Goal: Book appointment/travel/reservation

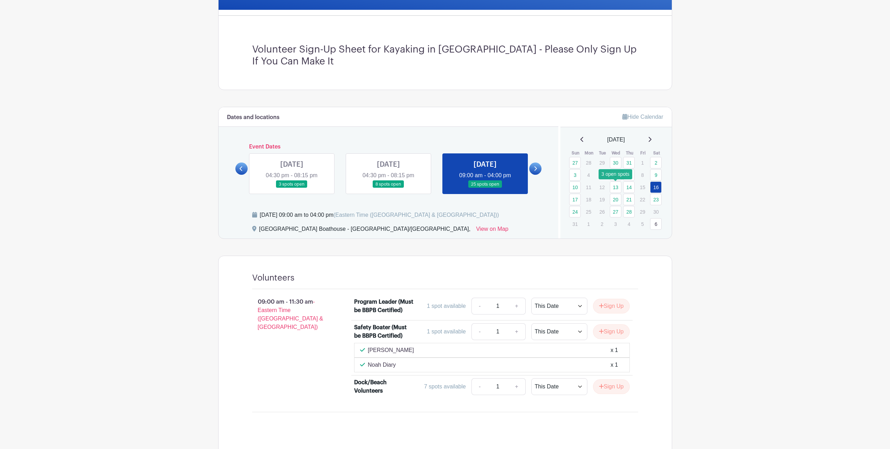
click at [615, 188] on link "13" at bounding box center [616, 187] width 12 height 12
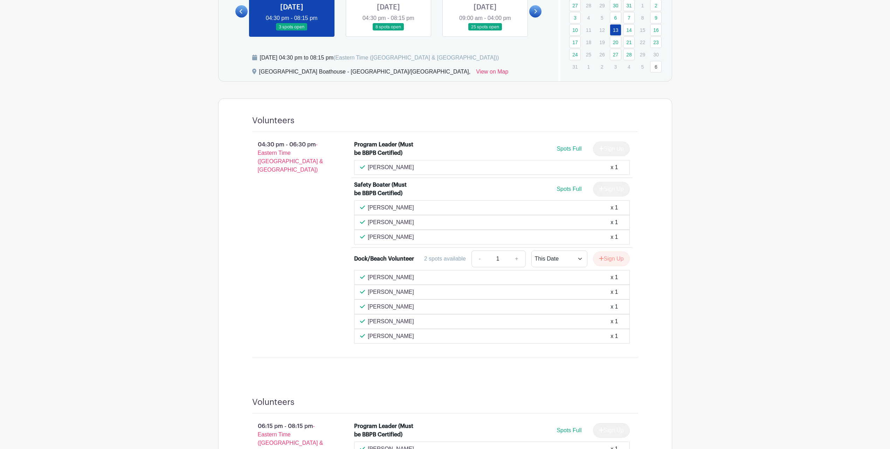
scroll to position [261, 0]
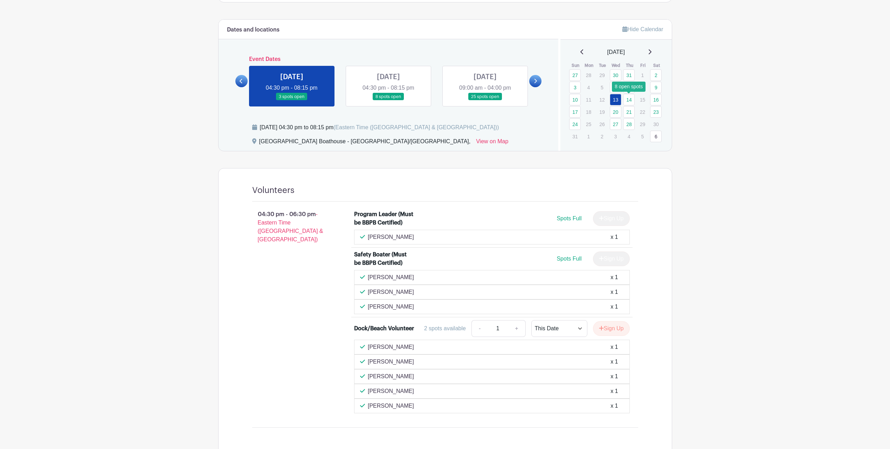
click at [628, 97] on link "14" at bounding box center [629, 100] width 12 height 12
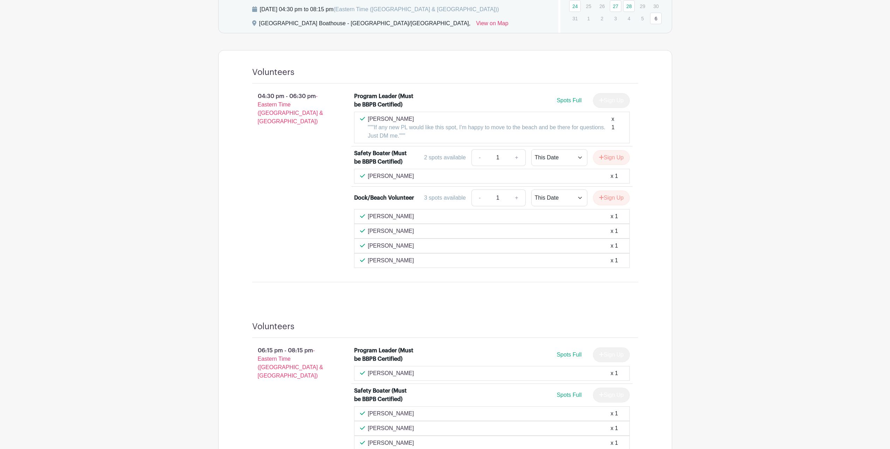
scroll to position [291, 0]
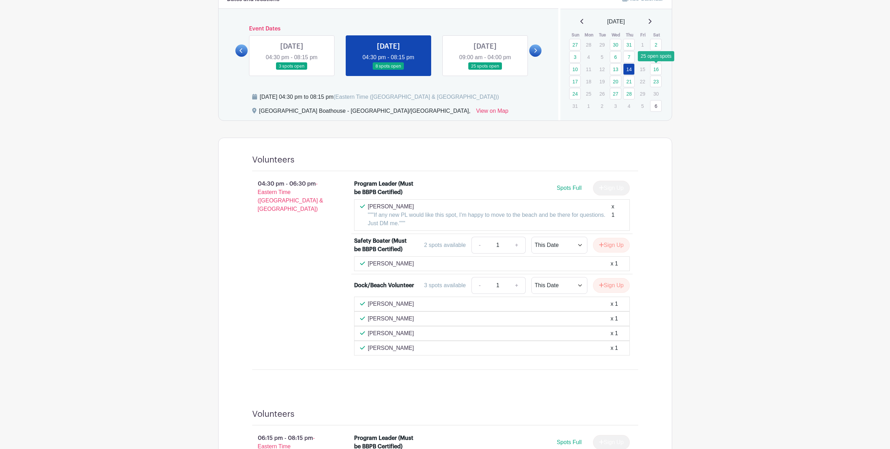
click at [658, 70] on link "16" at bounding box center [656, 69] width 12 height 12
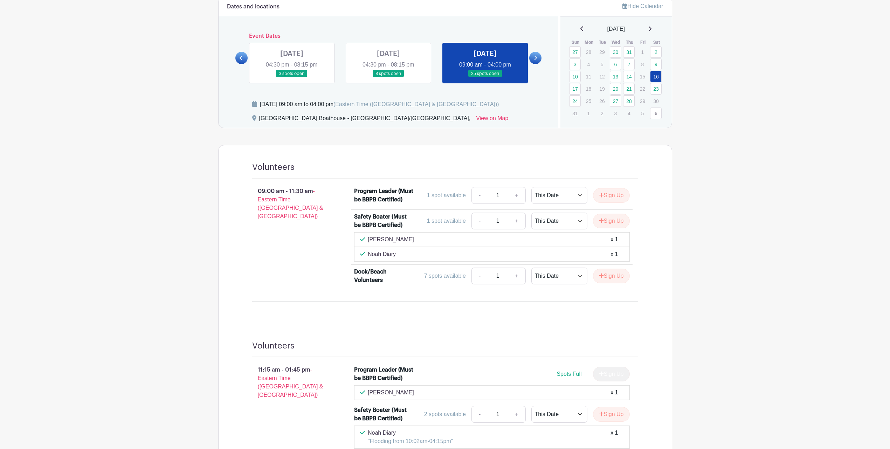
scroll to position [248, 0]
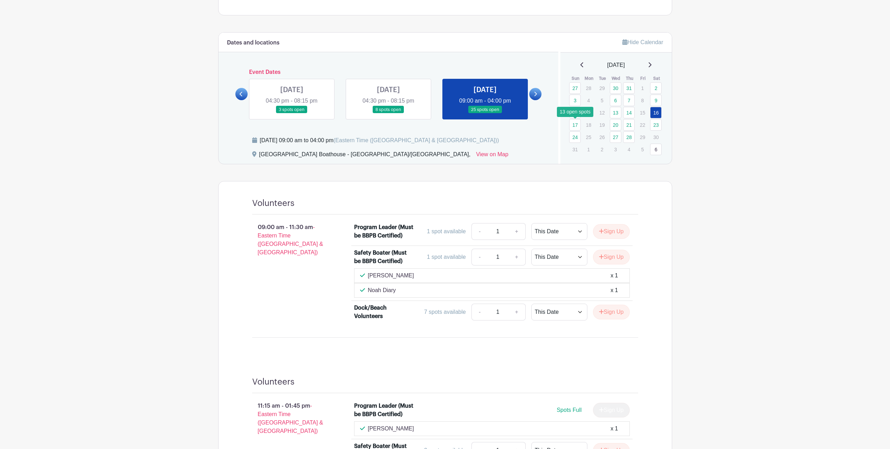
click at [575, 125] on link "17" at bounding box center [575, 125] width 12 height 12
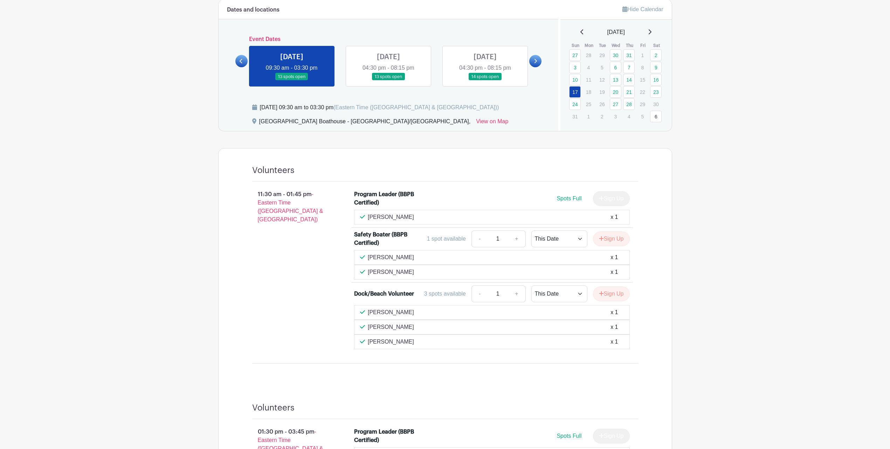
scroll to position [248, 0]
